Goal: Task Accomplishment & Management: Complete application form

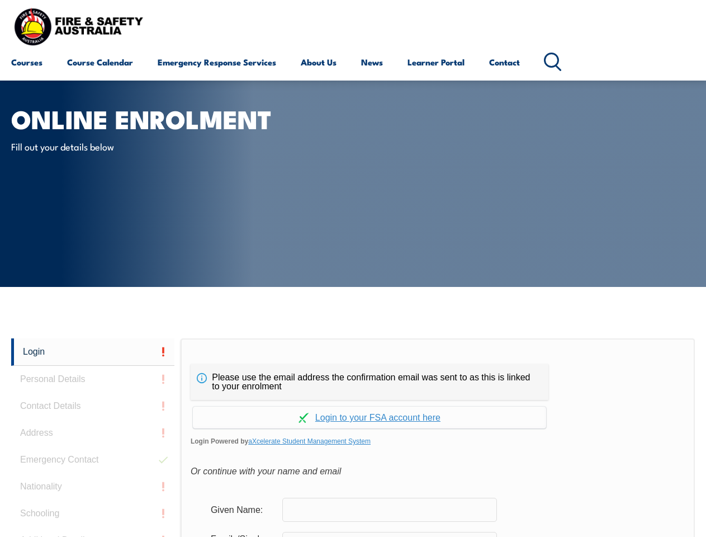
scroll to position [265, 0]
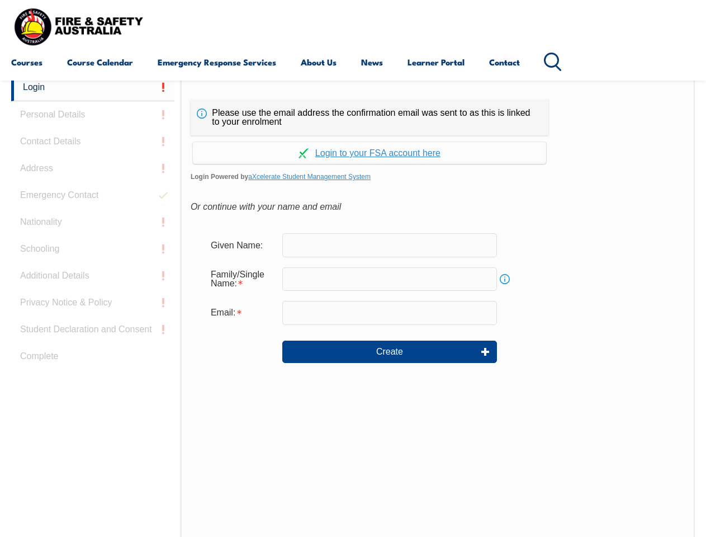
click at [353, 136] on div "Continue with Google Continue with Apple Continue with Facebook Continue with a…" at bounding box center [370, 149] width 358 height 29
click at [353, 305] on input "email" at bounding box center [389, 312] width 215 height 23
click at [93, 87] on link "Login" at bounding box center [92, 87] width 163 height 27
click at [93, 115] on div "Login Personal Details Contact Details Address Emergency Contact Nationality Sc…" at bounding box center [95, 353] width 169 height 559
click at [93, 142] on div "Login Personal Details Contact Details Address Emergency Contact Nationality Sc…" at bounding box center [95, 353] width 169 height 559
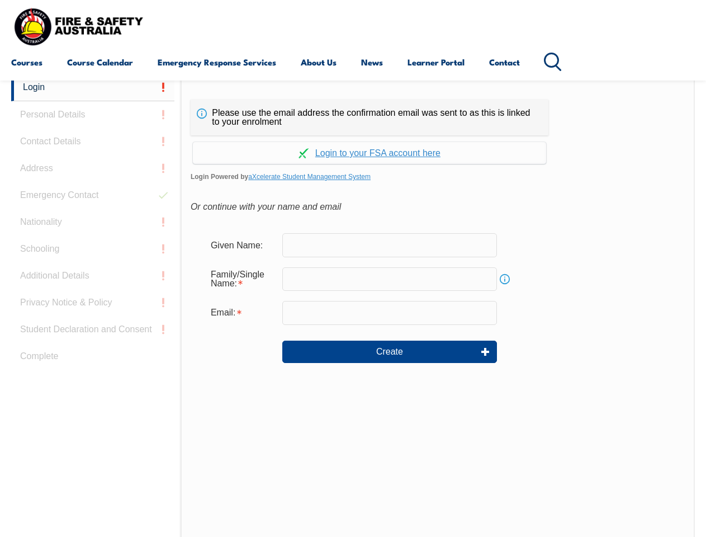
click at [93, 168] on div "Login Personal Details Contact Details Address Emergency Contact Nationality Sc…" at bounding box center [95, 353] width 169 height 559
click at [93, 195] on div "Login Personal Details Contact Details Address Emergency Contact Nationality Sc…" at bounding box center [95, 353] width 169 height 559
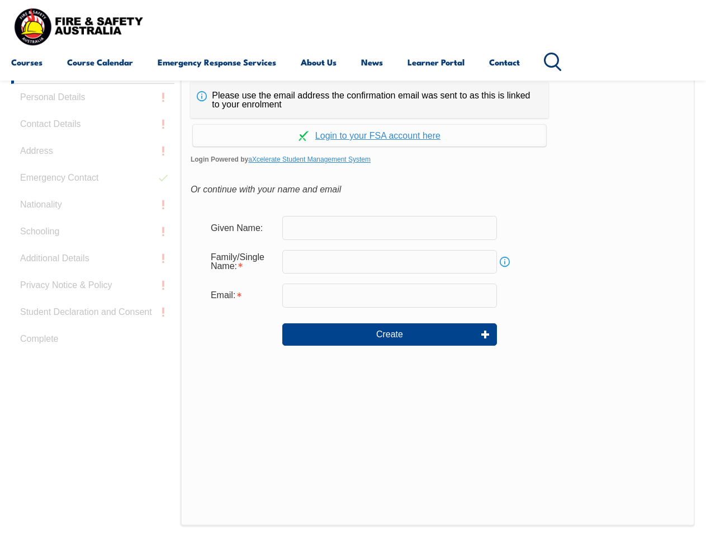
click at [93, 222] on div "Login Personal Details Contact Details Address Emergency Contact Nationality Sc…" at bounding box center [95, 335] width 169 height 559
click at [93, 249] on div "Login Personal Details Contact Details Address Emergency Contact Nationality Sc…" at bounding box center [95, 335] width 169 height 559
click at [93, 276] on div "Login Personal Details Contact Details Address Emergency Contact Nationality Sc…" at bounding box center [95, 335] width 169 height 559
